Goal: Task Accomplishment & Management: Complete application form

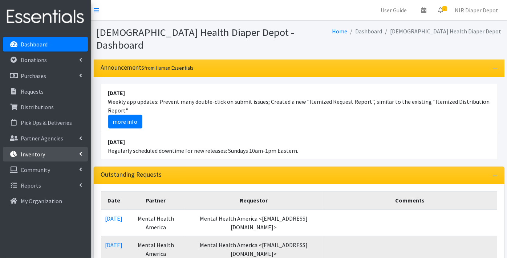
click at [31, 151] on p "Inventory" at bounding box center [33, 154] width 24 height 7
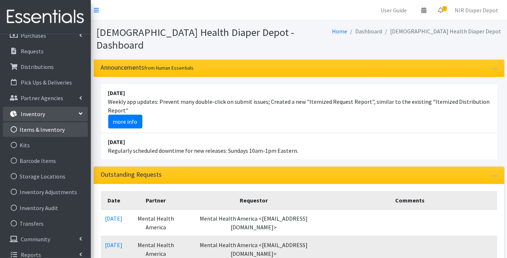
scroll to position [48, 0]
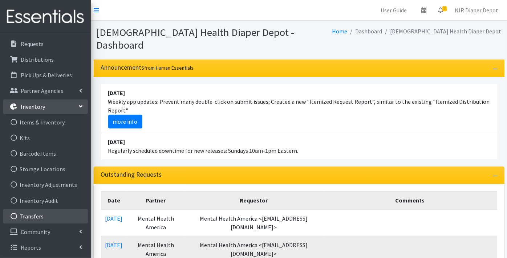
click at [35, 217] on link "Transfers" at bounding box center [45, 216] width 85 height 15
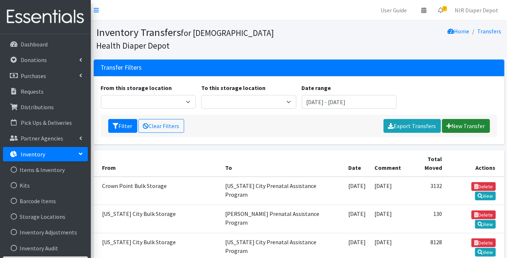
click at [476, 127] on link "New Transfer" at bounding box center [466, 126] width 48 height 14
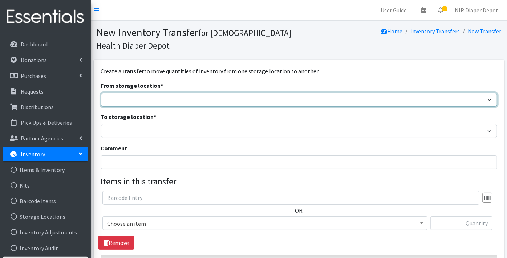
click at [106, 101] on select "Crown Point Bulk Storage Crown Point Prenatal Assistance Program Grant Car Seat…" at bounding box center [299, 100] width 396 height 14
select select "269"
click at [101, 93] on select "Crown Point Bulk Storage Crown Point Prenatal Assistance Program Grant Car Seat…" at bounding box center [299, 100] width 396 height 14
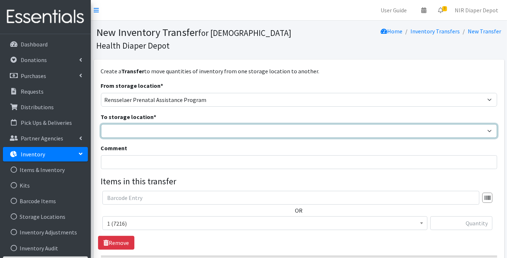
click at [118, 131] on select "Crown Point Bulk Storage Crown Point Prenatal Assistance Program Grant Car Seat…" at bounding box center [299, 131] width 396 height 14
select select "306"
click at [101, 124] on select "Crown Point Bulk Storage Crown Point Prenatal Assistance Program Grant Car Seat…" at bounding box center [299, 131] width 396 height 14
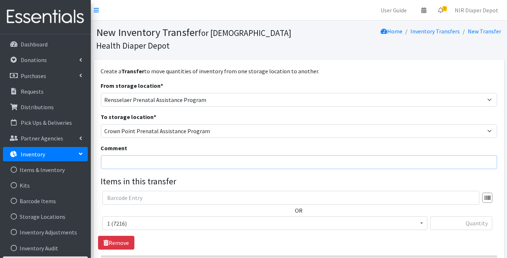
click at [118, 160] on input "Comment" at bounding box center [299, 162] width 396 height 14
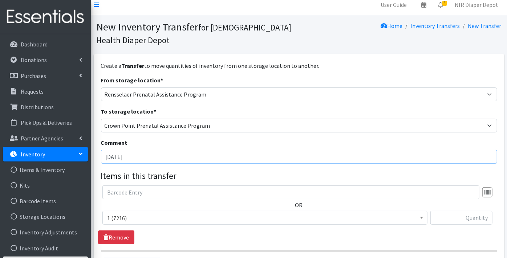
scroll to position [40, 0]
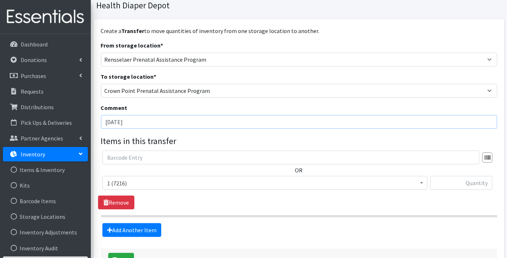
type input "[DATE]"
click at [117, 180] on span "1 (7216)" at bounding box center [265, 183] width 316 height 10
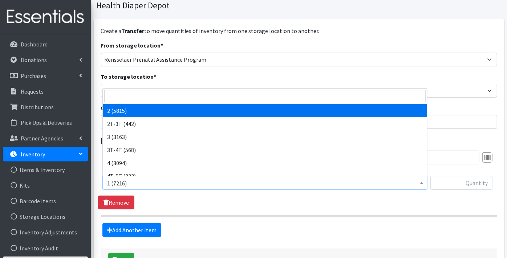
scroll to position [0, 0]
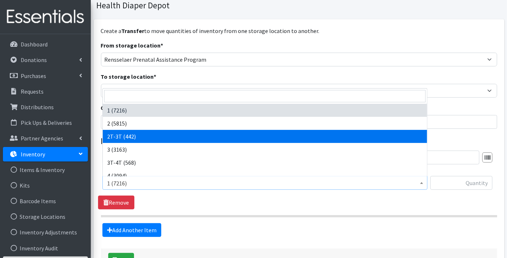
select select "11868"
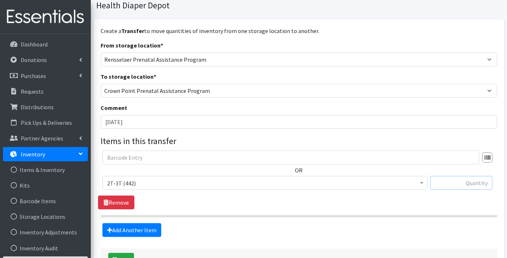
click at [465, 185] on input "text" at bounding box center [461, 183] width 62 height 14
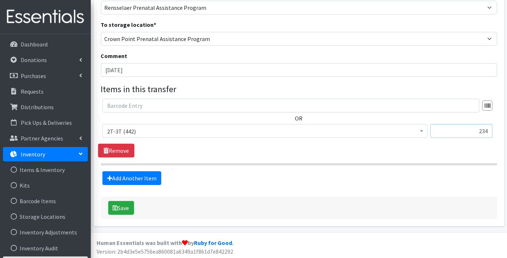
scroll to position [93, 0]
type input "234"
click at [125, 208] on button "Save" at bounding box center [121, 208] width 26 height 14
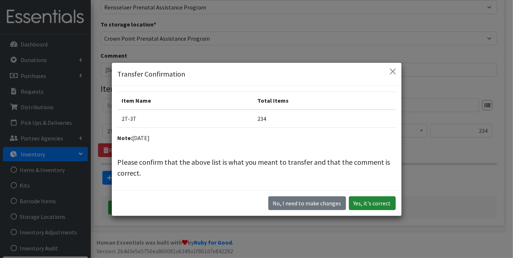
click at [365, 200] on button "Yes, it's correct" at bounding box center [372, 203] width 47 height 14
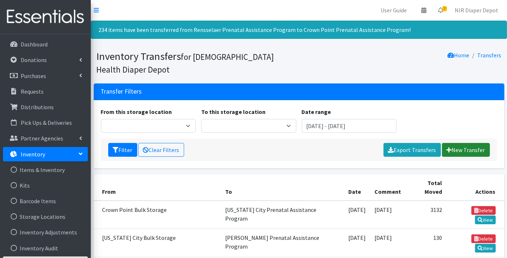
click at [476, 146] on link "New Transfer" at bounding box center [466, 150] width 48 height 14
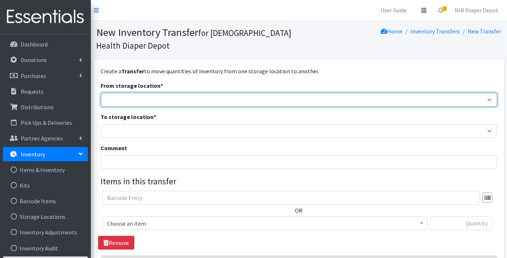
click at [123, 96] on select "Crown Point Bulk Storage Crown Point Prenatal Assistance Program Grant Car Seat…" at bounding box center [299, 100] width 396 height 14
select select "494"
click at [101, 93] on select "Crown Point Bulk Storage Crown Point Prenatal Assistance Program Grant Car Seat…" at bounding box center [299, 100] width 396 height 14
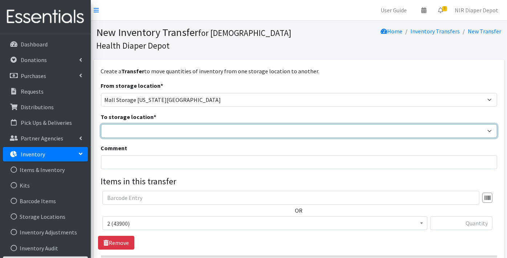
click at [123, 133] on select "Crown Point Bulk Storage Crown Point Prenatal Assistance Program Grant Car Seat…" at bounding box center [299, 131] width 396 height 14
select select "306"
click at [101, 124] on select "Crown Point Bulk Storage Crown Point Prenatal Assistance Program Grant Car Seat…" at bounding box center [299, 131] width 396 height 14
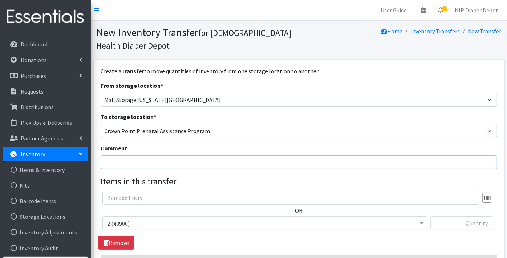
click at [131, 165] on input "Comment" at bounding box center [299, 162] width 396 height 14
type input "[DATE]"
click at [124, 223] on span "2 (43900)" at bounding box center [265, 224] width 316 height 10
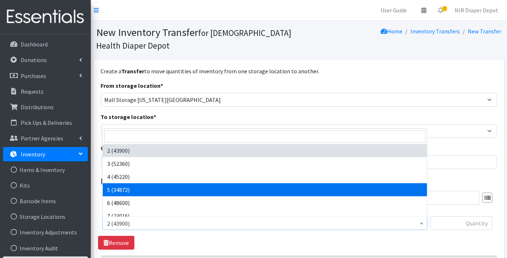
select select "9189"
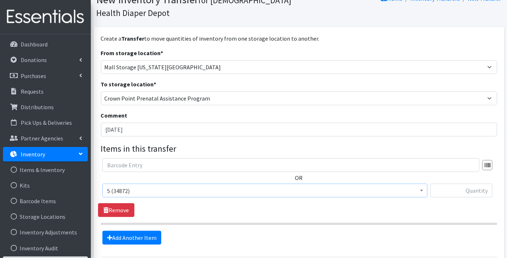
scroll to position [40, 0]
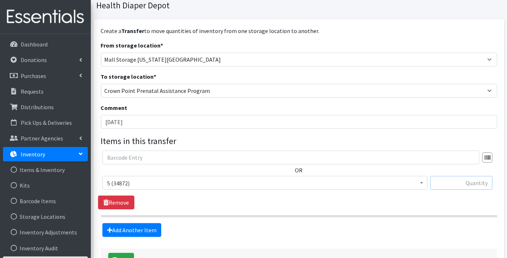
click at [473, 183] on input "text" at bounding box center [461, 183] width 62 height 14
type input "2456"
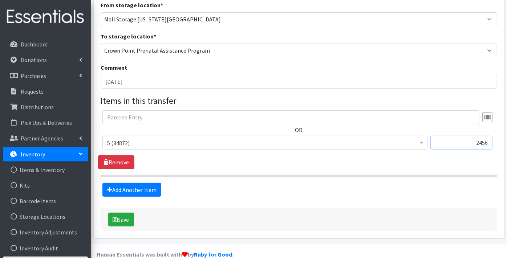
scroll to position [93, 0]
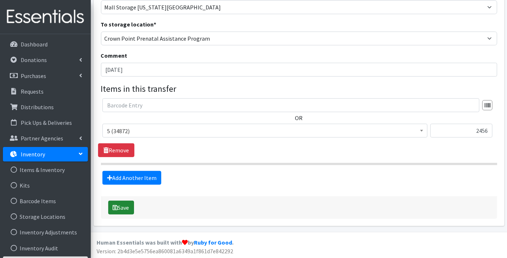
click at [124, 208] on button "Save" at bounding box center [121, 208] width 26 height 14
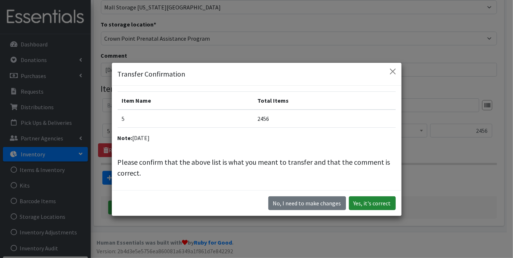
click at [369, 201] on button "Yes, it's correct" at bounding box center [372, 203] width 47 height 14
